Goal: Task Accomplishment & Management: Use online tool/utility

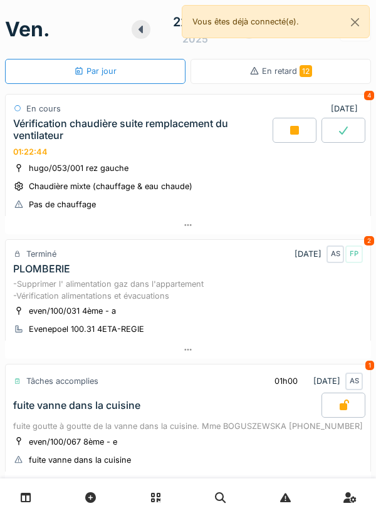
click at [299, 137] on div at bounding box center [294, 130] width 44 height 25
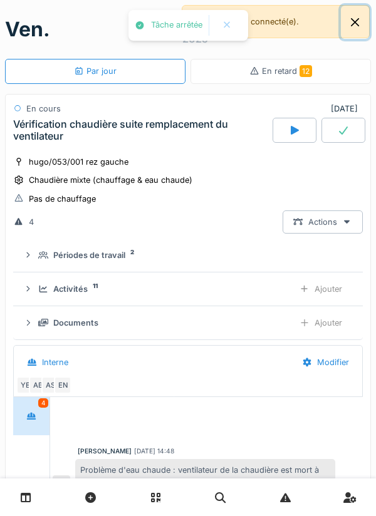
click at [360, 23] on button "Close" at bounding box center [355, 22] width 28 height 33
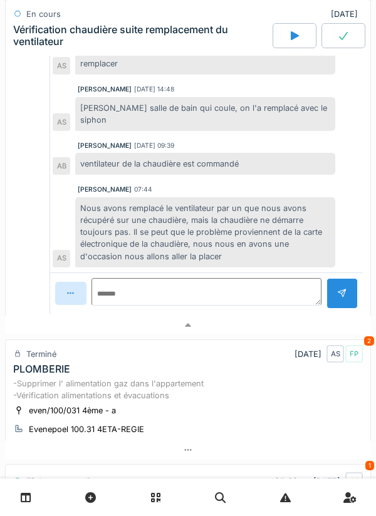
click at [283, 327] on div at bounding box center [188, 325] width 366 height 18
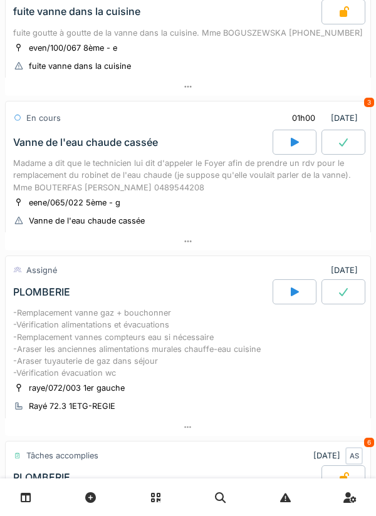
scroll to position [383, 0]
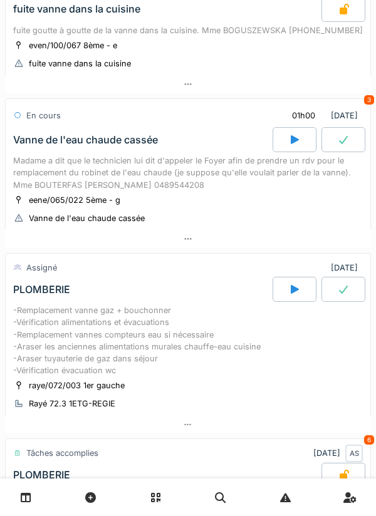
click at [289, 248] on div at bounding box center [188, 239] width 366 height 18
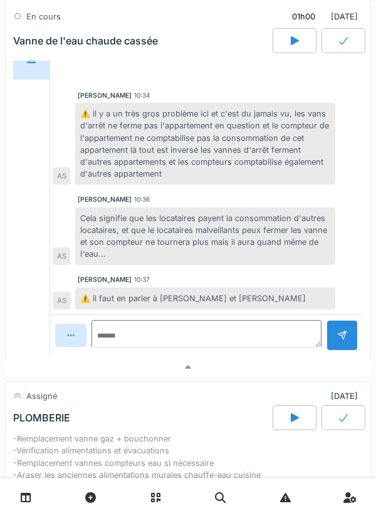
scroll to position [768, 0]
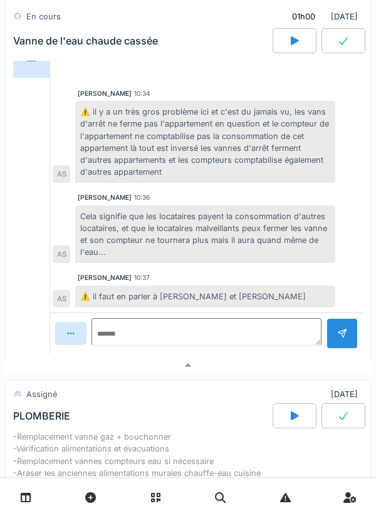
click at [282, 375] on div at bounding box center [188, 365] width 366 height 18
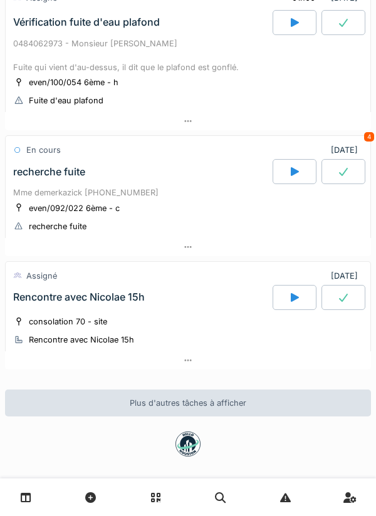
scroll to position [1017, 0]
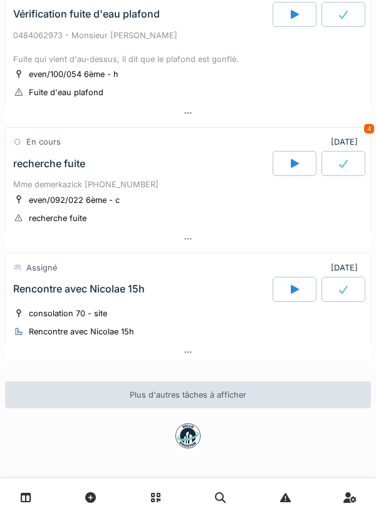
click at [336, 239] on div at bounding box center [188, 239] width 366 height 18
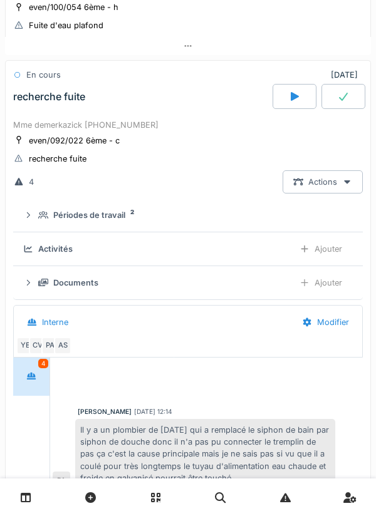
scroll to position [179, 0]
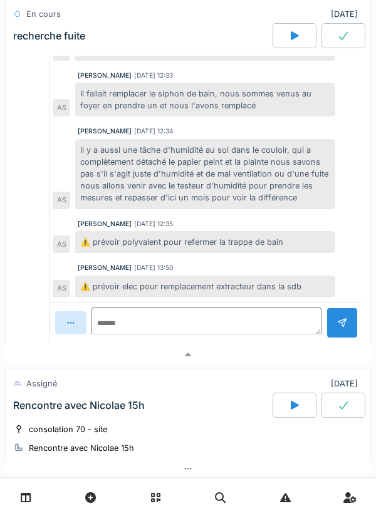
click at [280, 364] on div at bounding box center [188, 355] width 366 height 18
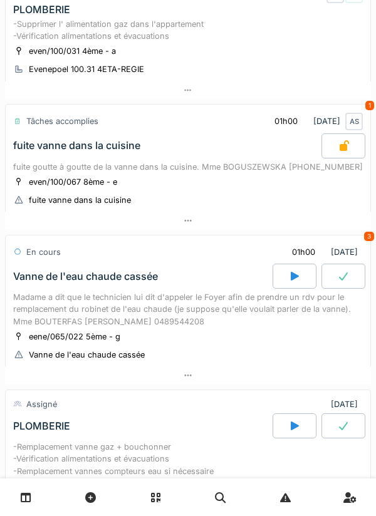
scroll to position [0, 0]
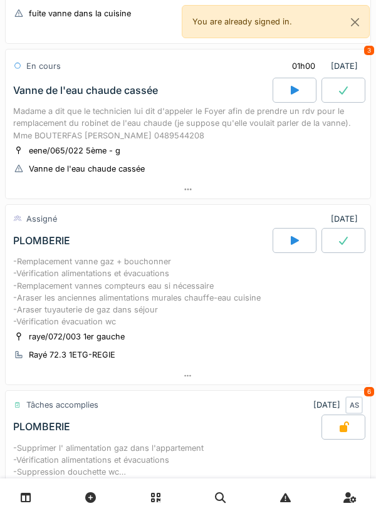
scroll to position [455, 0]
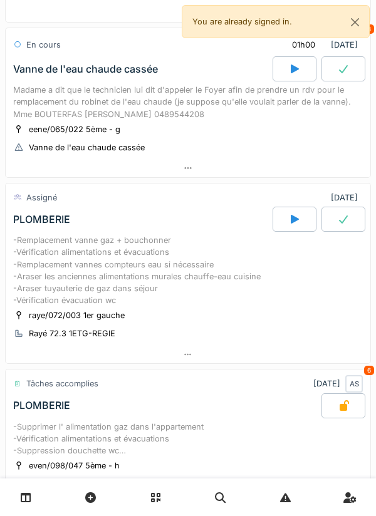
click at [288, 232] on div at bounding box center [294, 219] width 44 height 25
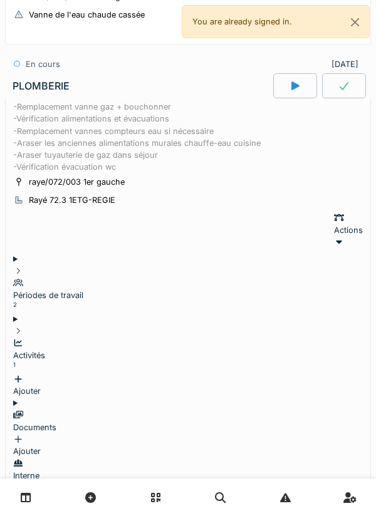
scroll to position [600, 0]
